Goal: Obtain resource: Download file/media

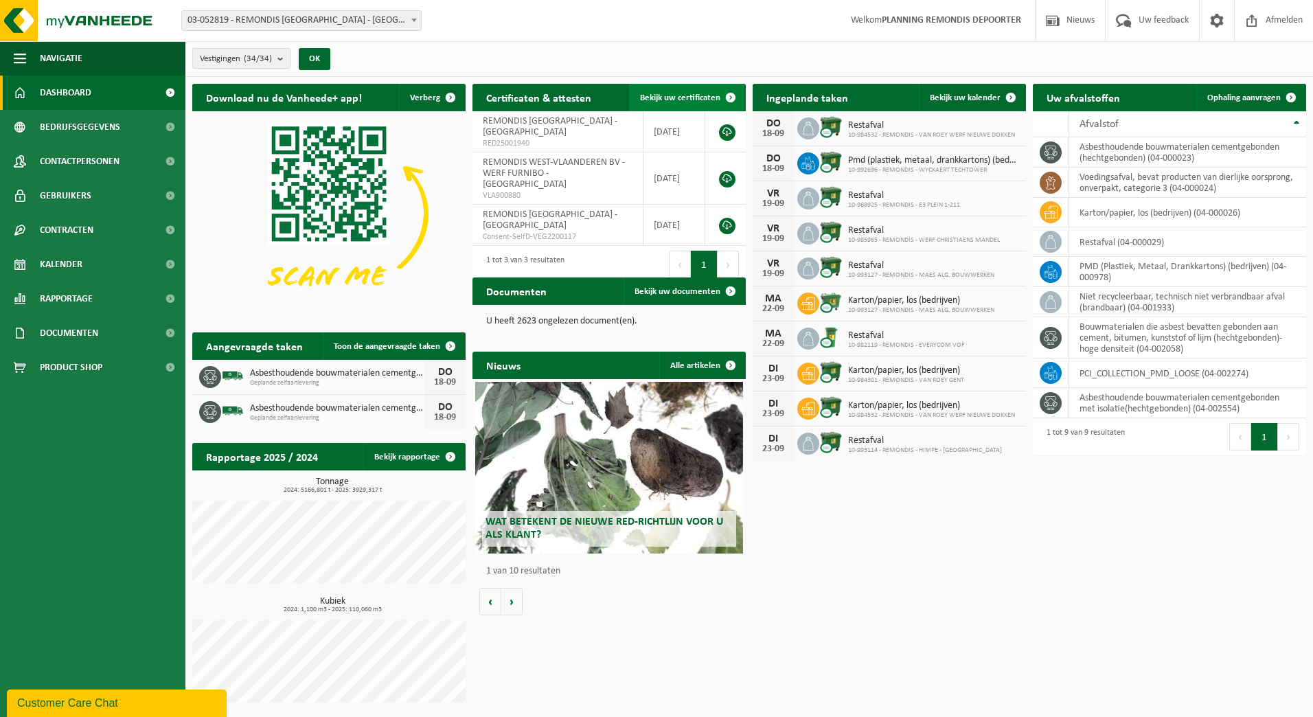
click at [698, 90] on link "Bekijk uw certificaten" at bounding box center [686, 97] width 115 height 27
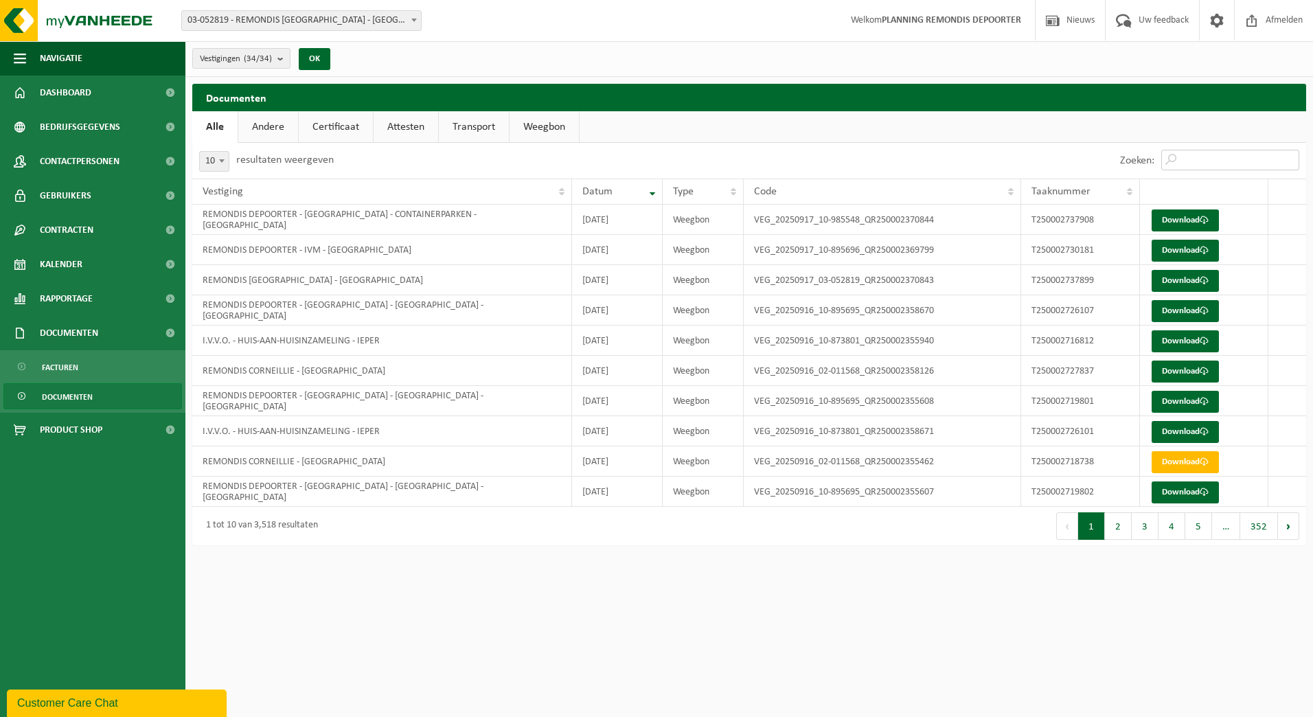
click at [1190, 161] on input "Zoeken:" at bounding box center [1231, 160] width 138 height 21
paste input "T250002033754"
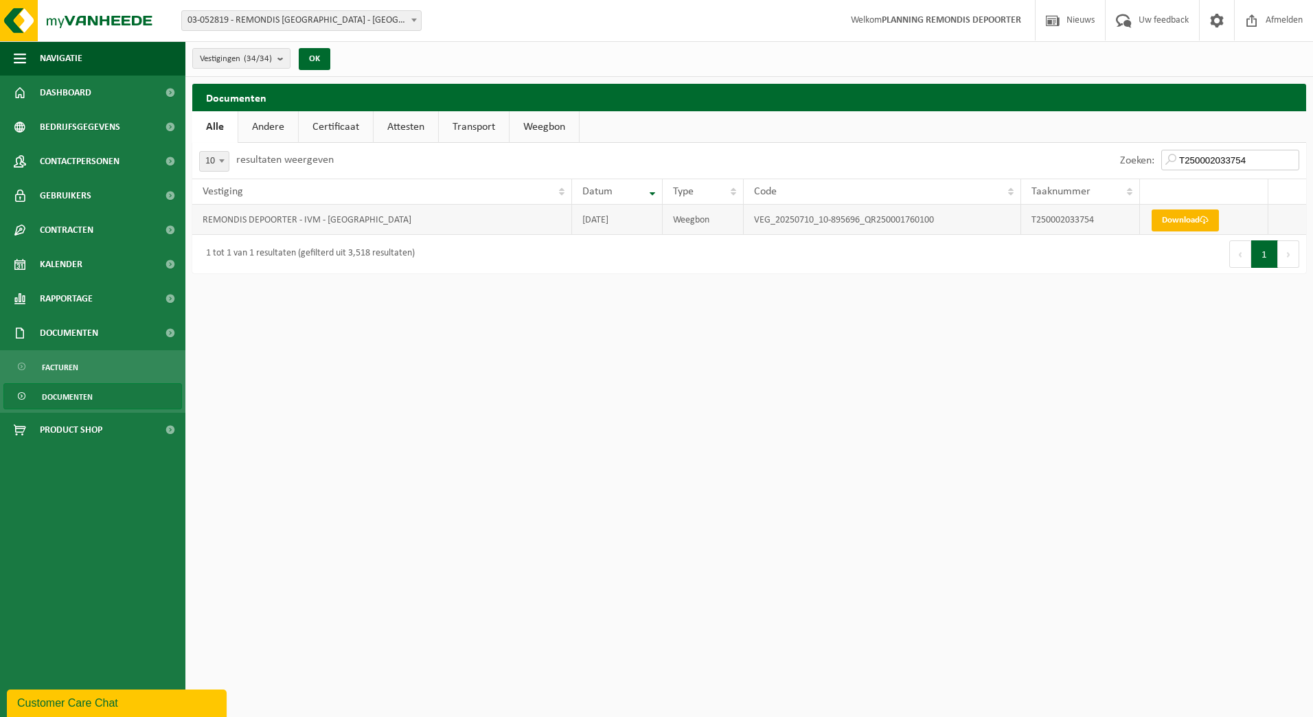
type input "T250002033754"
click at [1185, 220] on link "Download" at bounding box center [1185, 221] width 67 height 22
